Goal: Information Seeking & Learning: Find specific fact

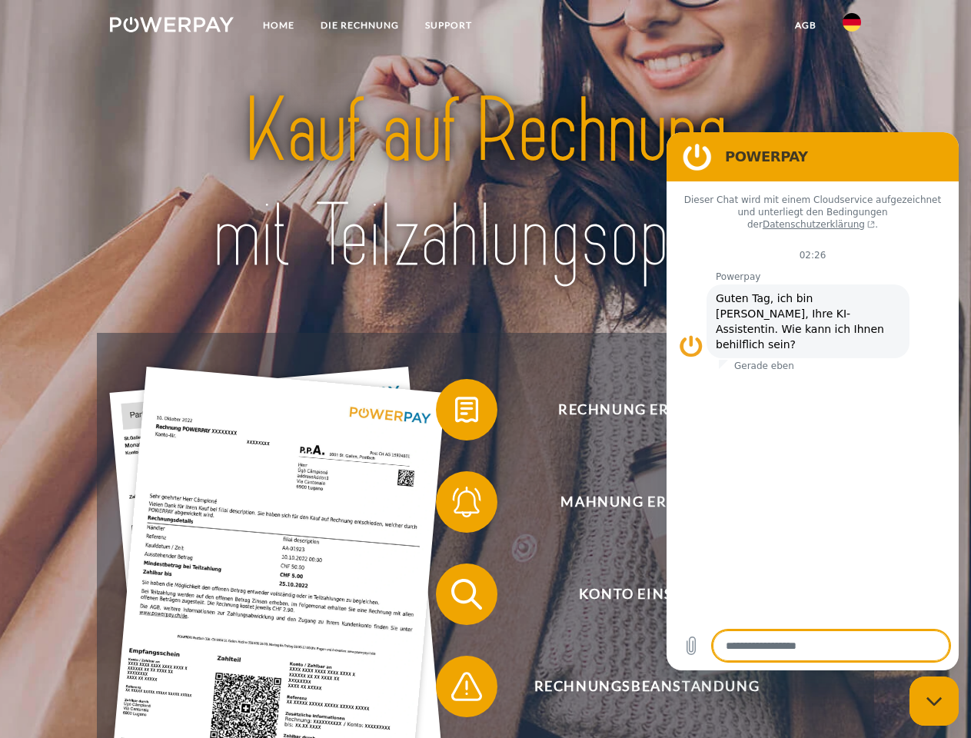
click at [171, 27] on img at bounding box center [172, 24] width 124 height 15
click at [852, 27] on img at bounding box center [851, 22] width 18 height 18
click at [805, 25] on link "agb" at bounding box center [806, 26] width 48 height 28
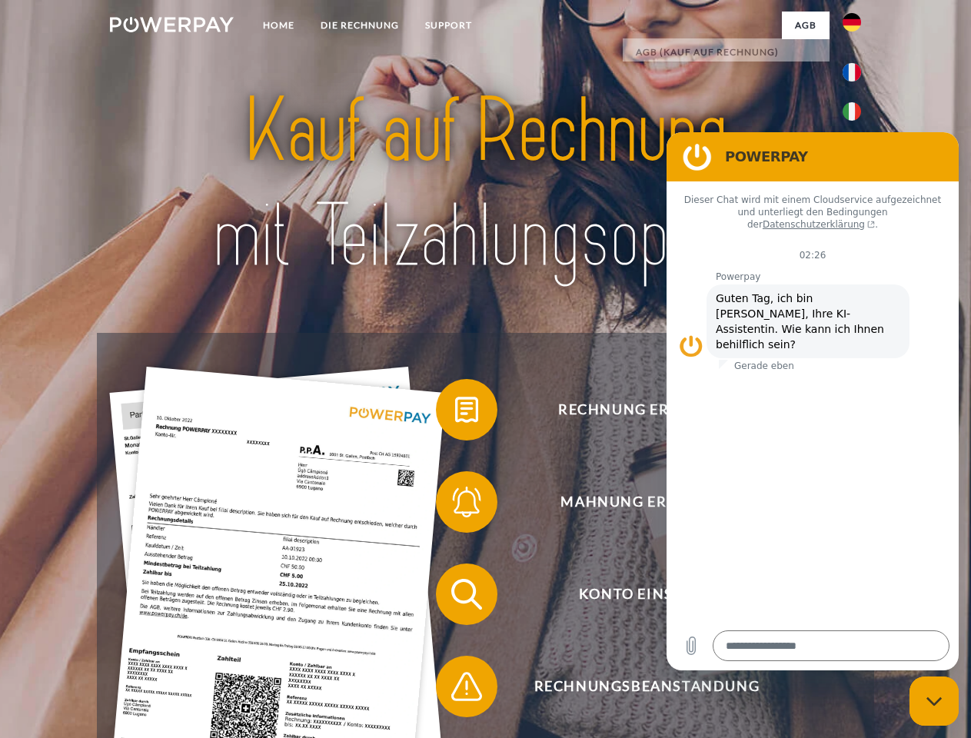
click at [455, 413] on span at bounding box center [443, 409] width 77 height 77
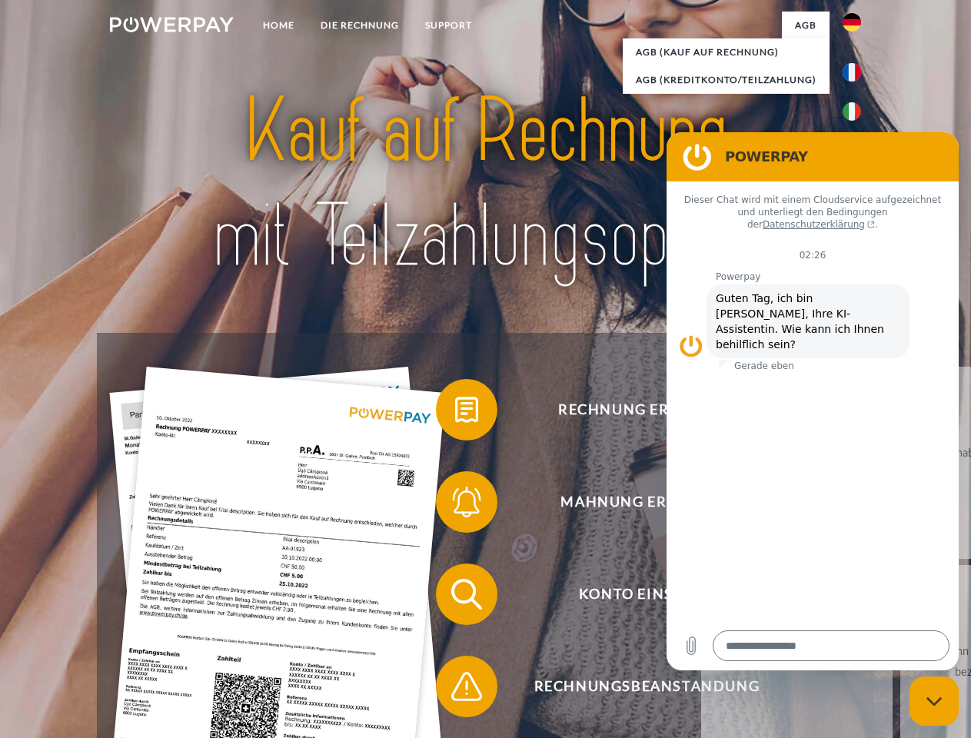
click at [455, 505] on div "Rechnung erhalten? Mahnung erhalten? Konto einsehen" at bounding box center [485, 640] width 776 height 615
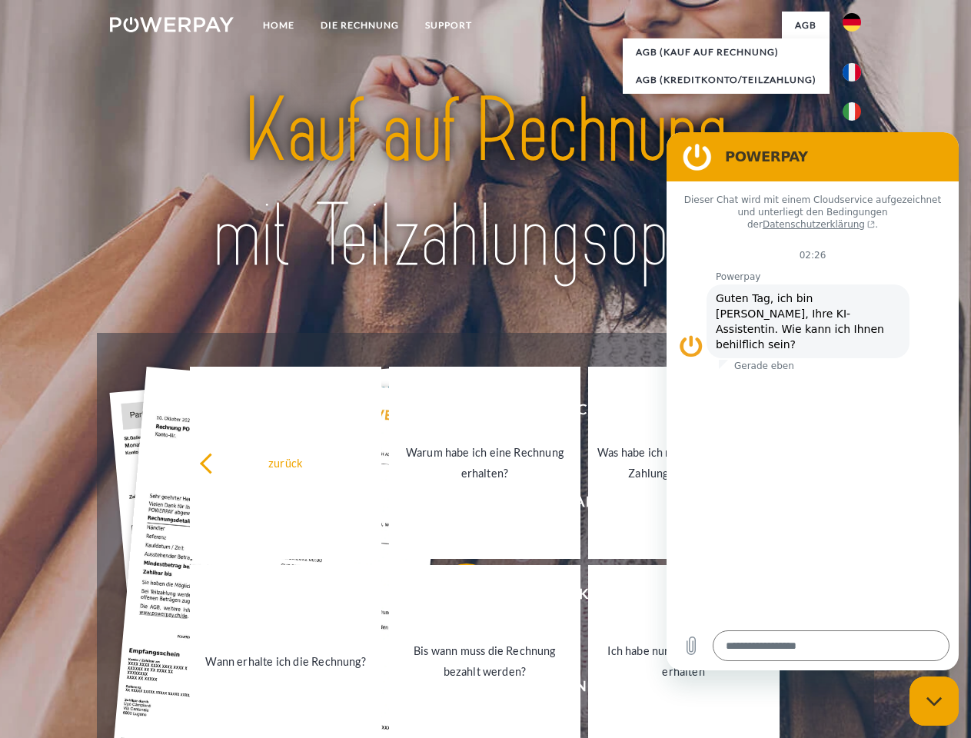
click at [455, 597] on link "Bis wann muss die Rechnung bezahlt werden?" at bounding box center [484, 661] width 191 height 192
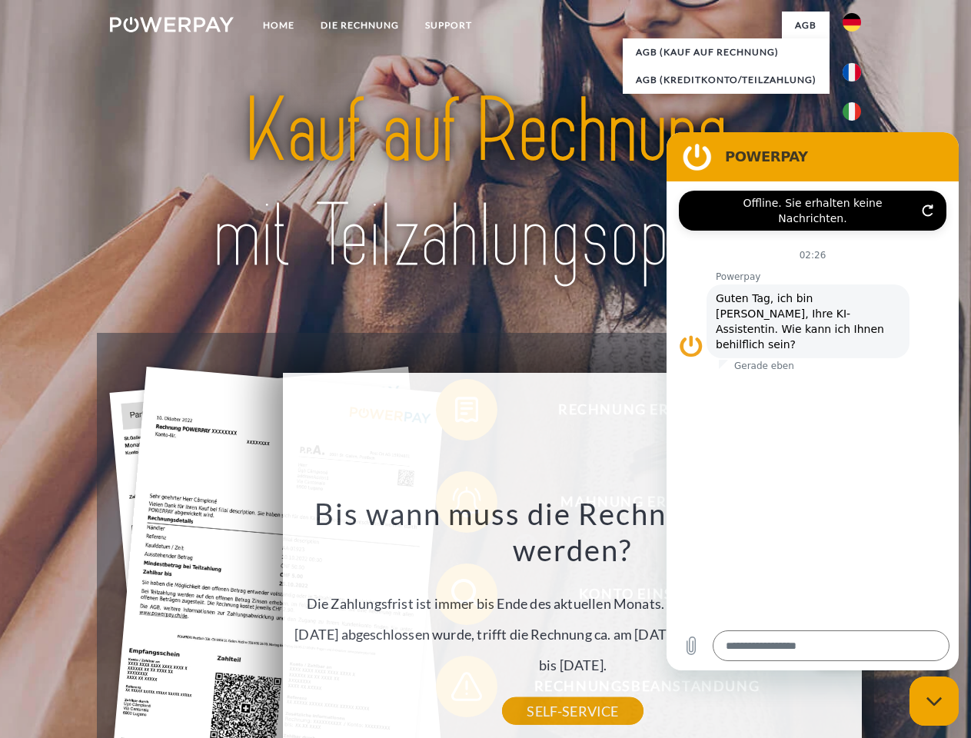
click at [455, 689] on div "Bis wann muss die Rechnung bezahlt werden? Die Zahlungsfrist ist immer bis Ende…" at bounding box center [572, 603] width 561 height 216
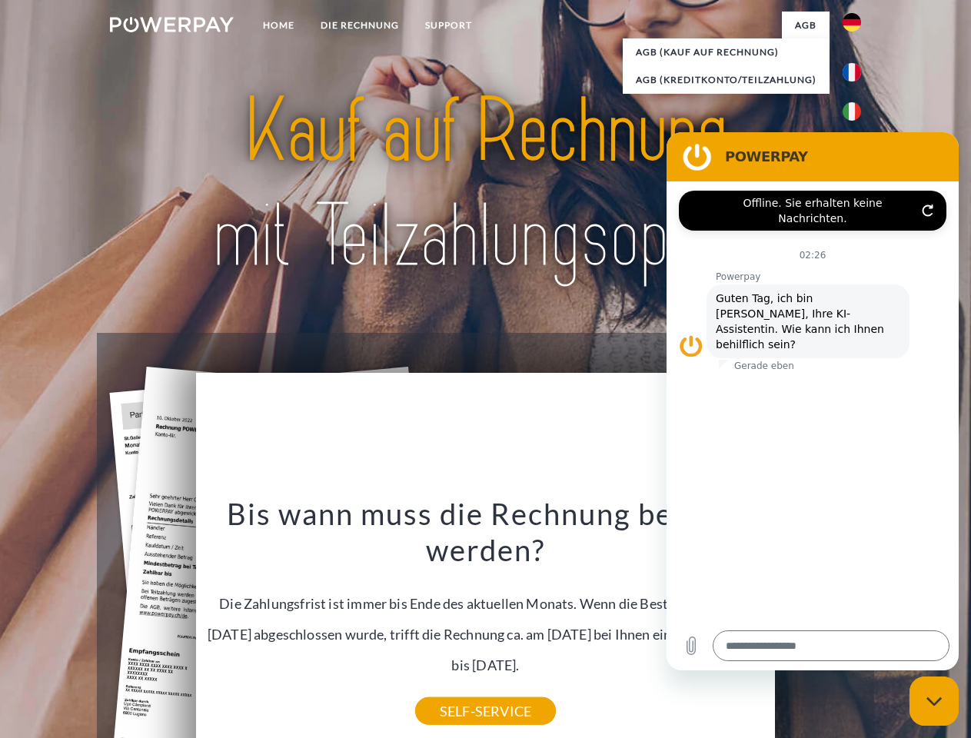
click at [934, 701] on icon "Messaging-Fenster schließen" at bounding box center [934, 701] width 16 height 10
type textarea "*"
